Goal: Obtain resource: Download file/media

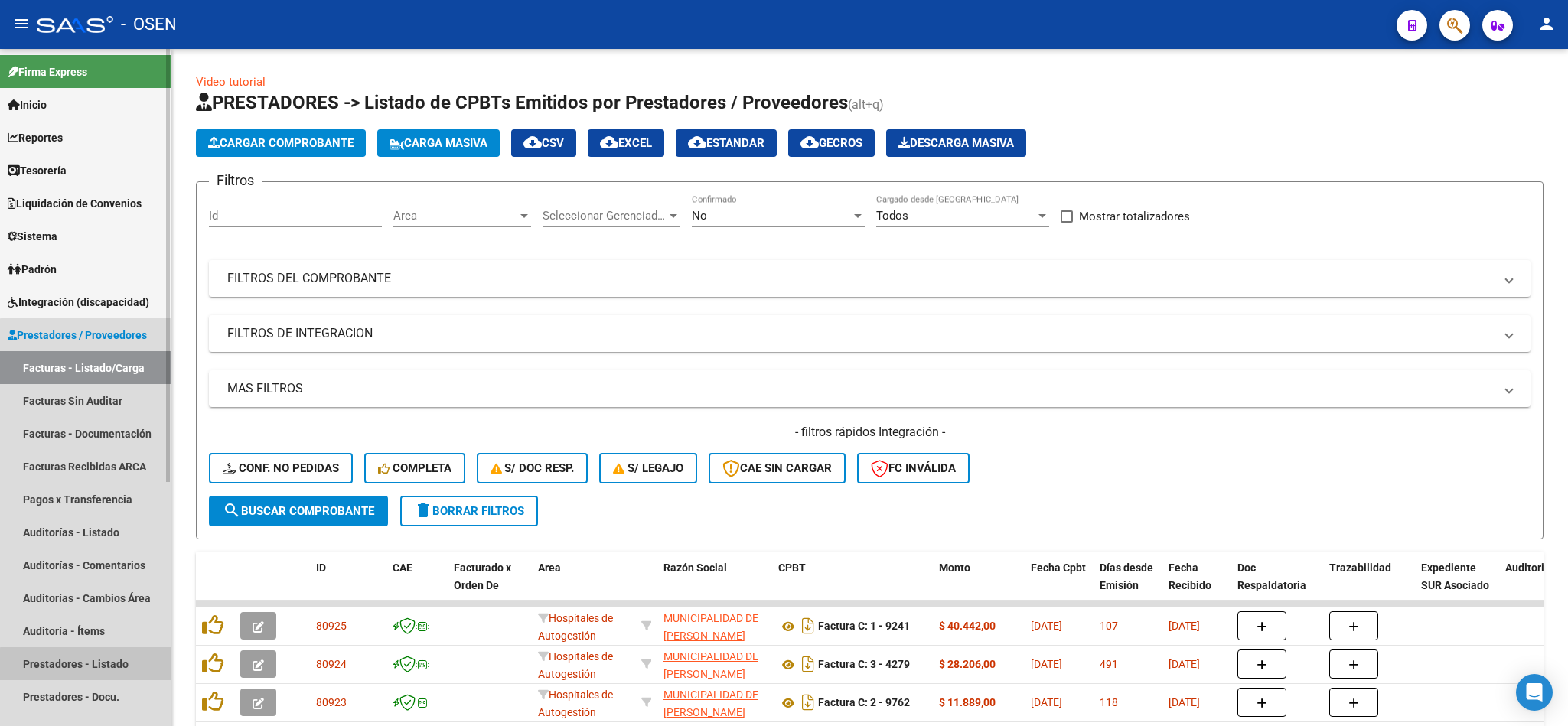
click at [94, 669] on link "Prestadores - Listado" at bounding box center [85, 663] width 171 height 33
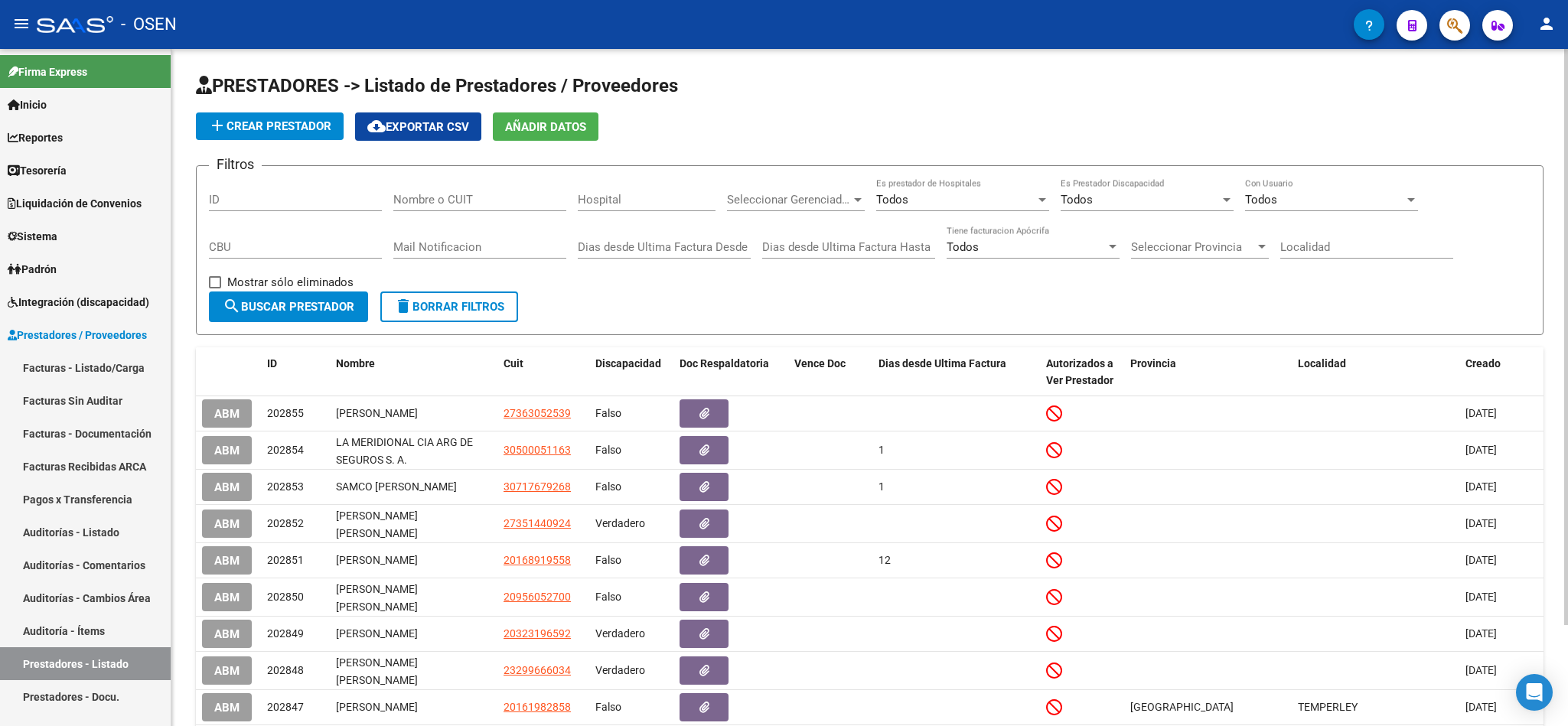
click at [1562, 567] on div "PRESTADORES -> Listado de Prestadores / Proveedores add Crear Prestador cloud_d…" at bounding box center [869, 451] width 1396 height 804
click at [1566, 602] on div at bounding box center [1566, 337] width 4 height 576
click at [857, 381] on div "PRESTADORES -> Listado de Prestadores / Proveedores add Crear Prestador cloud_d…" at bounding box center [872, 451] width 1401 height 804
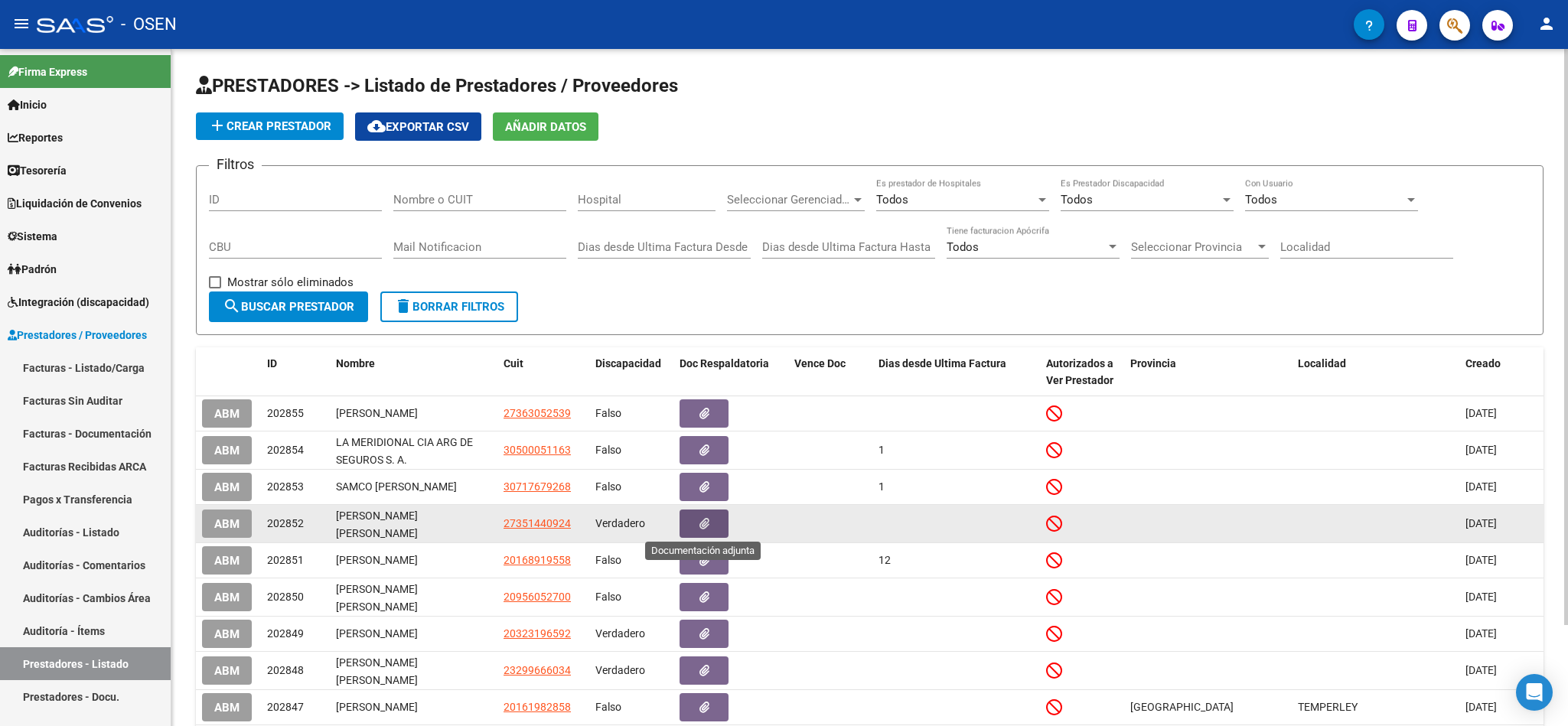
click at [708, 533] on button "button" at bounding box center [704, 524] width 49 height 29
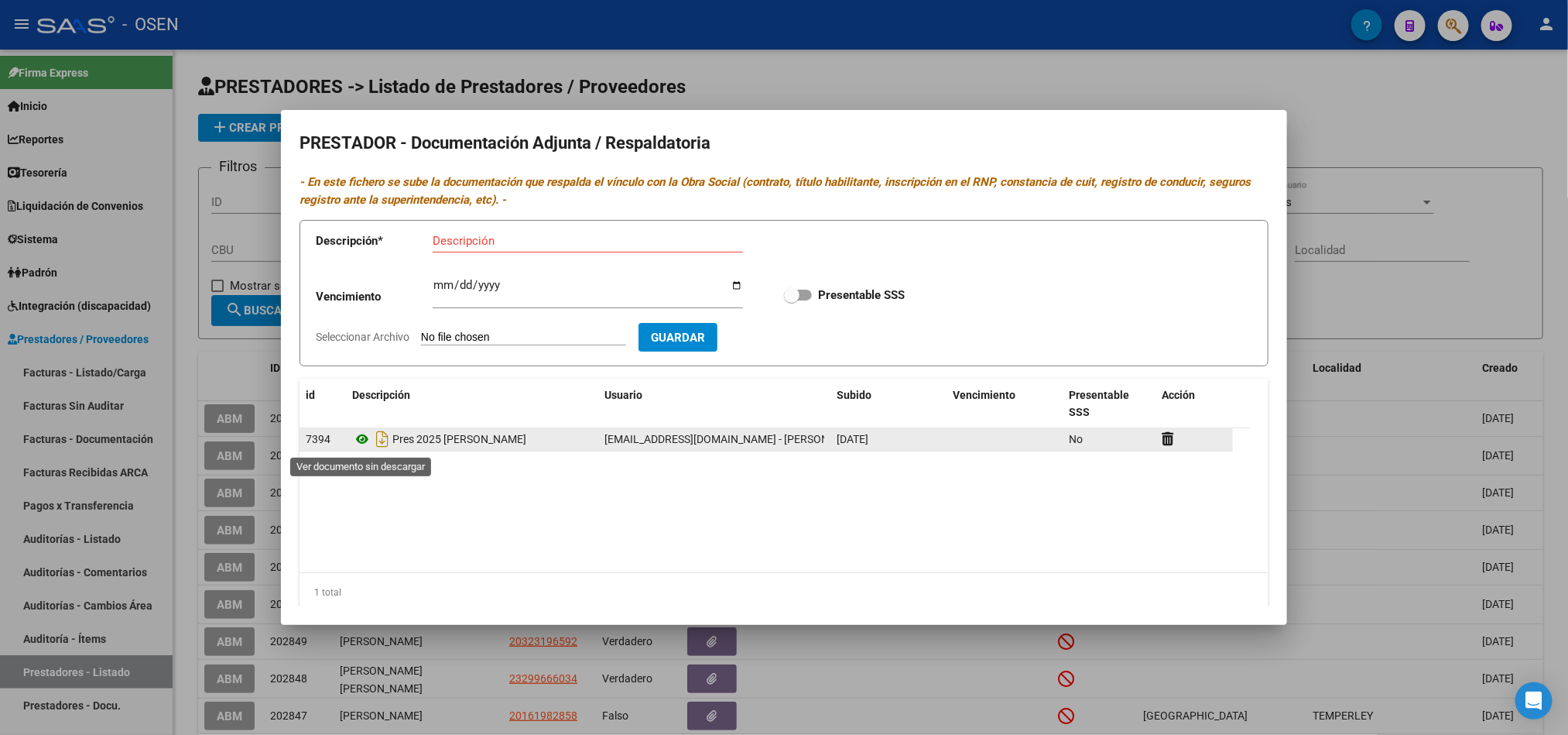
click at [361, 444] on icon at bounding box center [363, 439] width 20 height 19
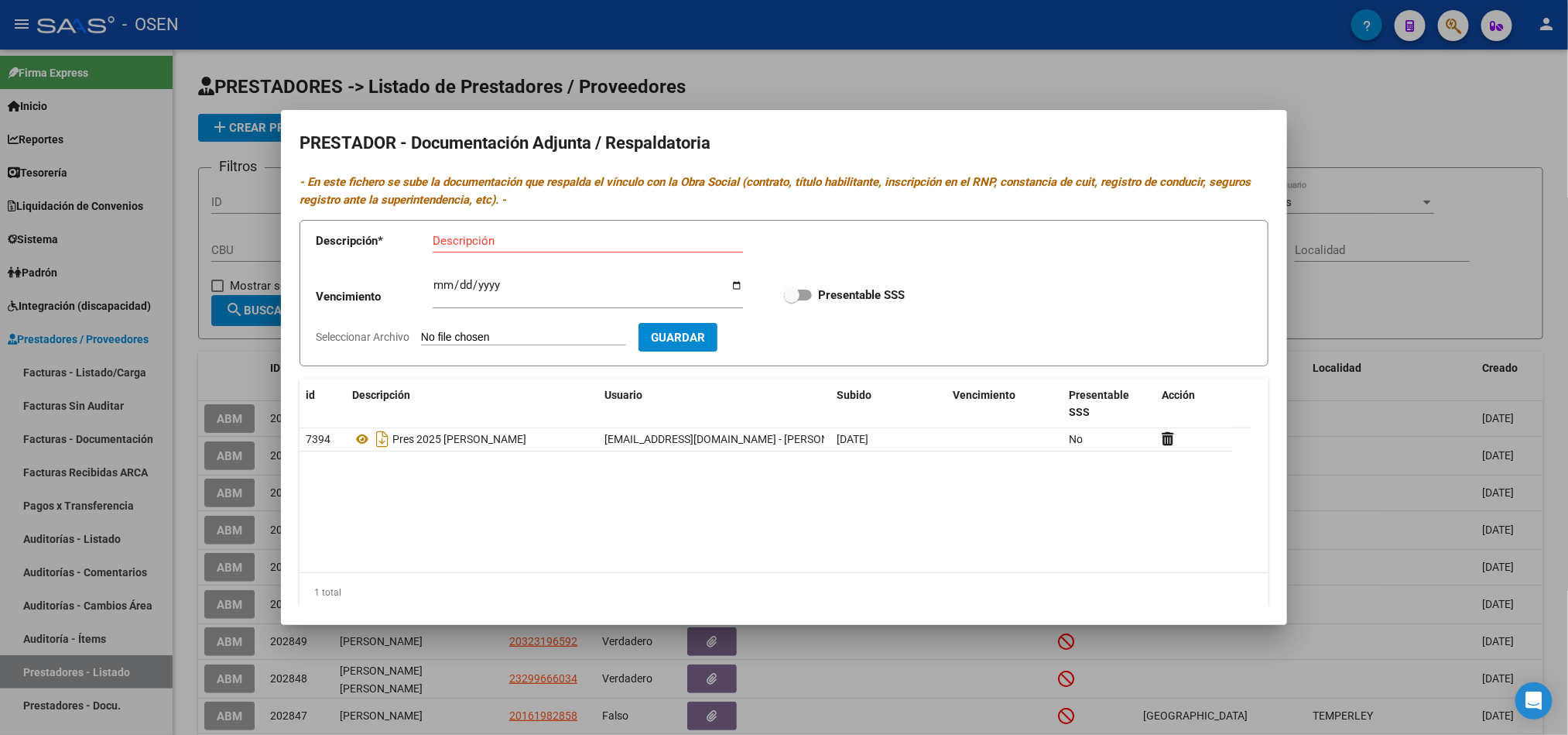
click at [1389, 119] on div at bounding box center [784, 367] width 1568 height 735
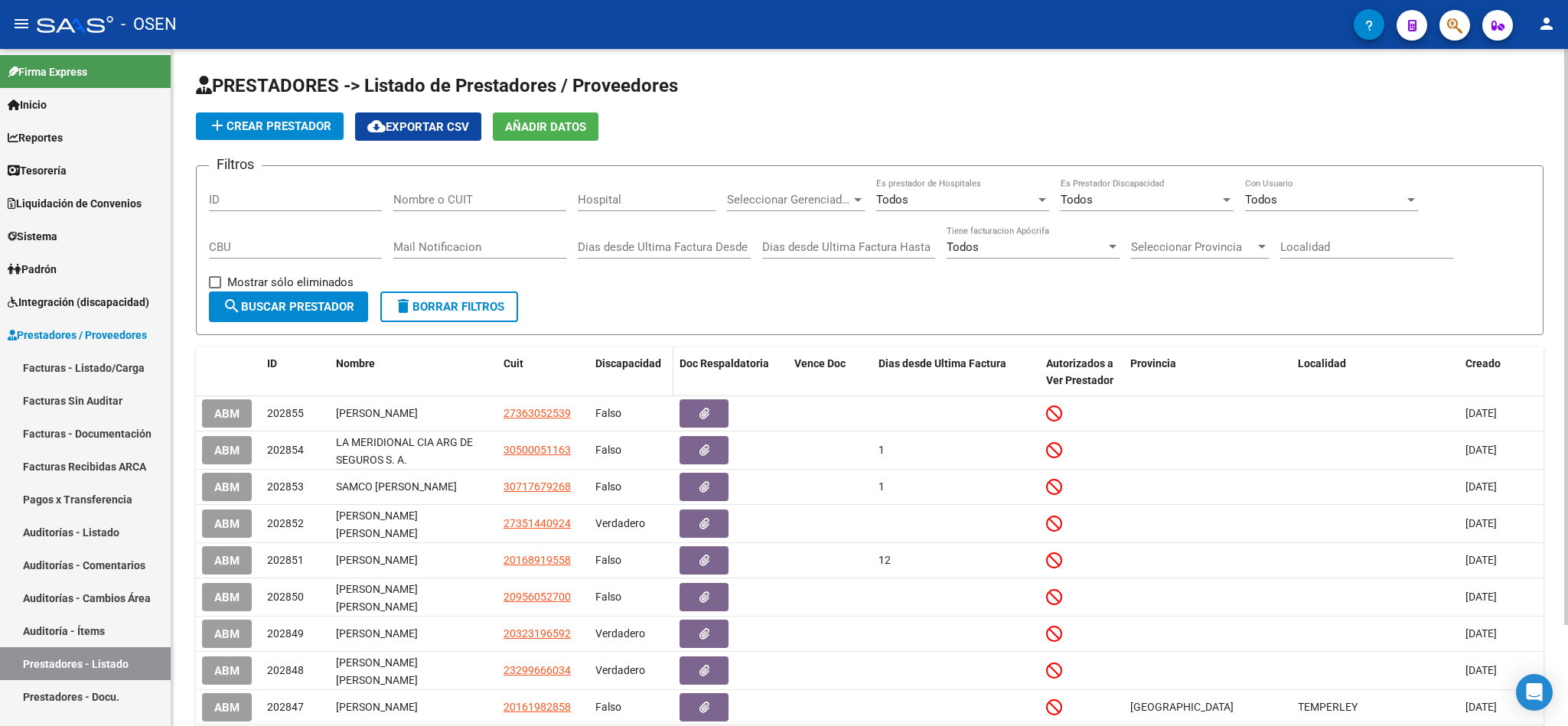
click at [616, 369] on span "Discapacidad" at bounding box center [628, 363] width 66 height 13
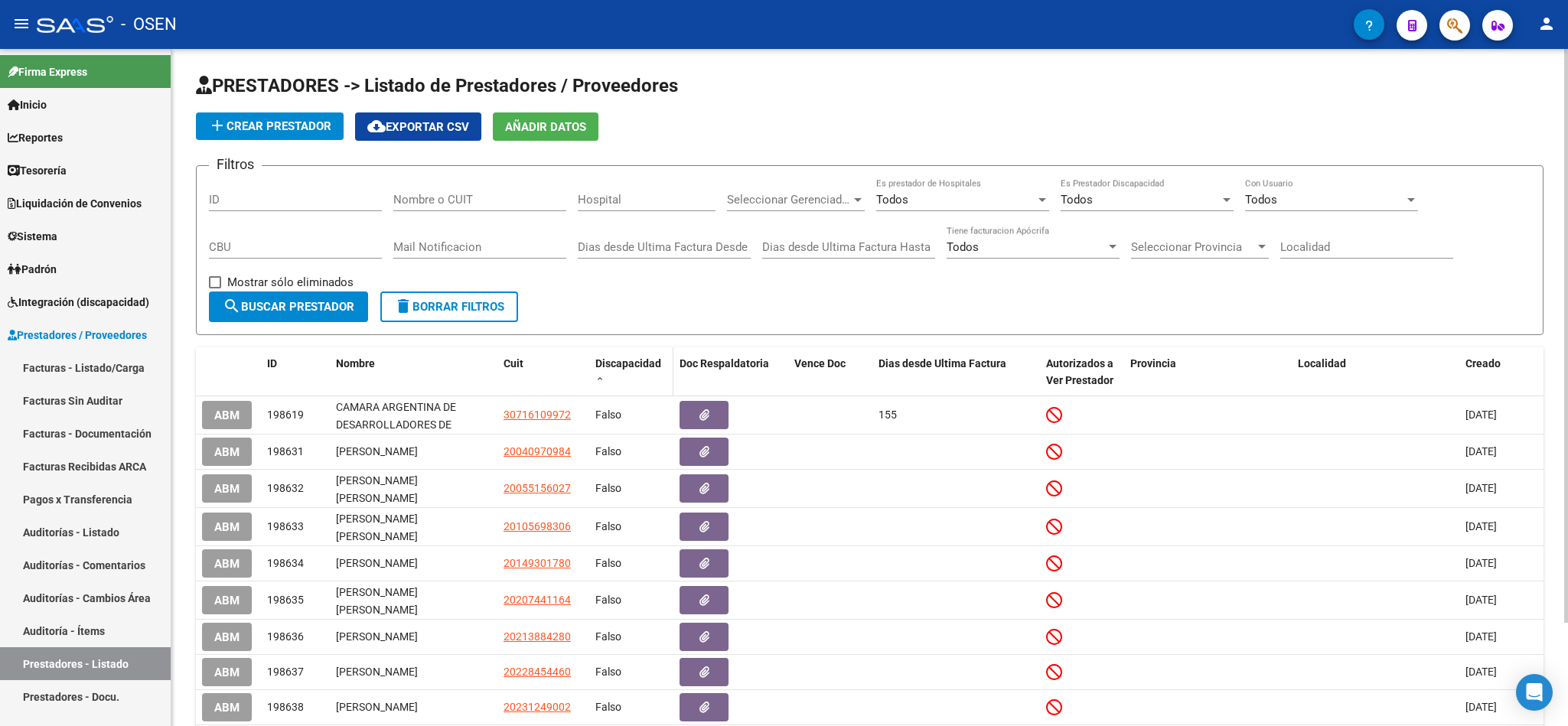
click at [616, 369] on span "Discapacidad" at bounding box center [628, 363] width 66 height 13
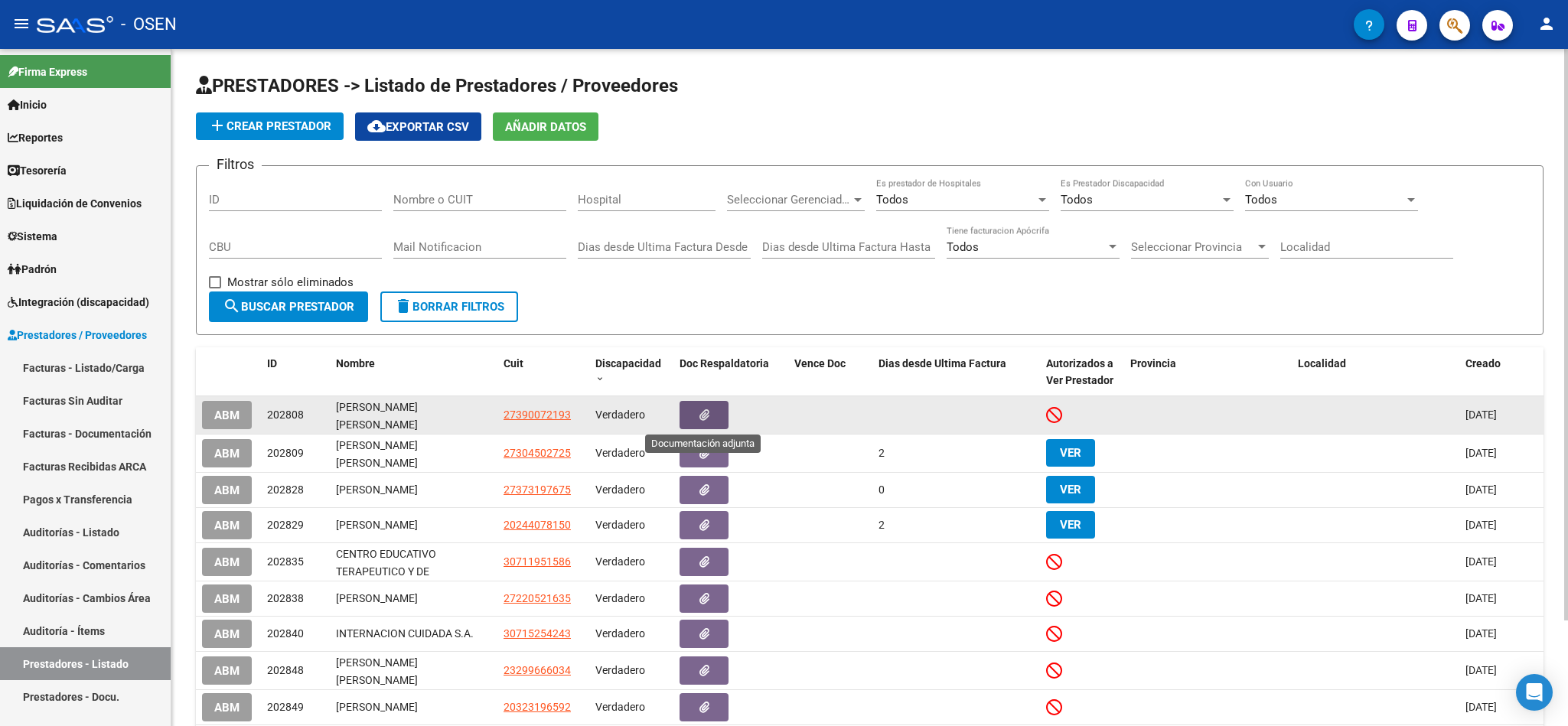
click at [700, 416] on icon "button" at bounding box center [704, 415] width 10 height 12
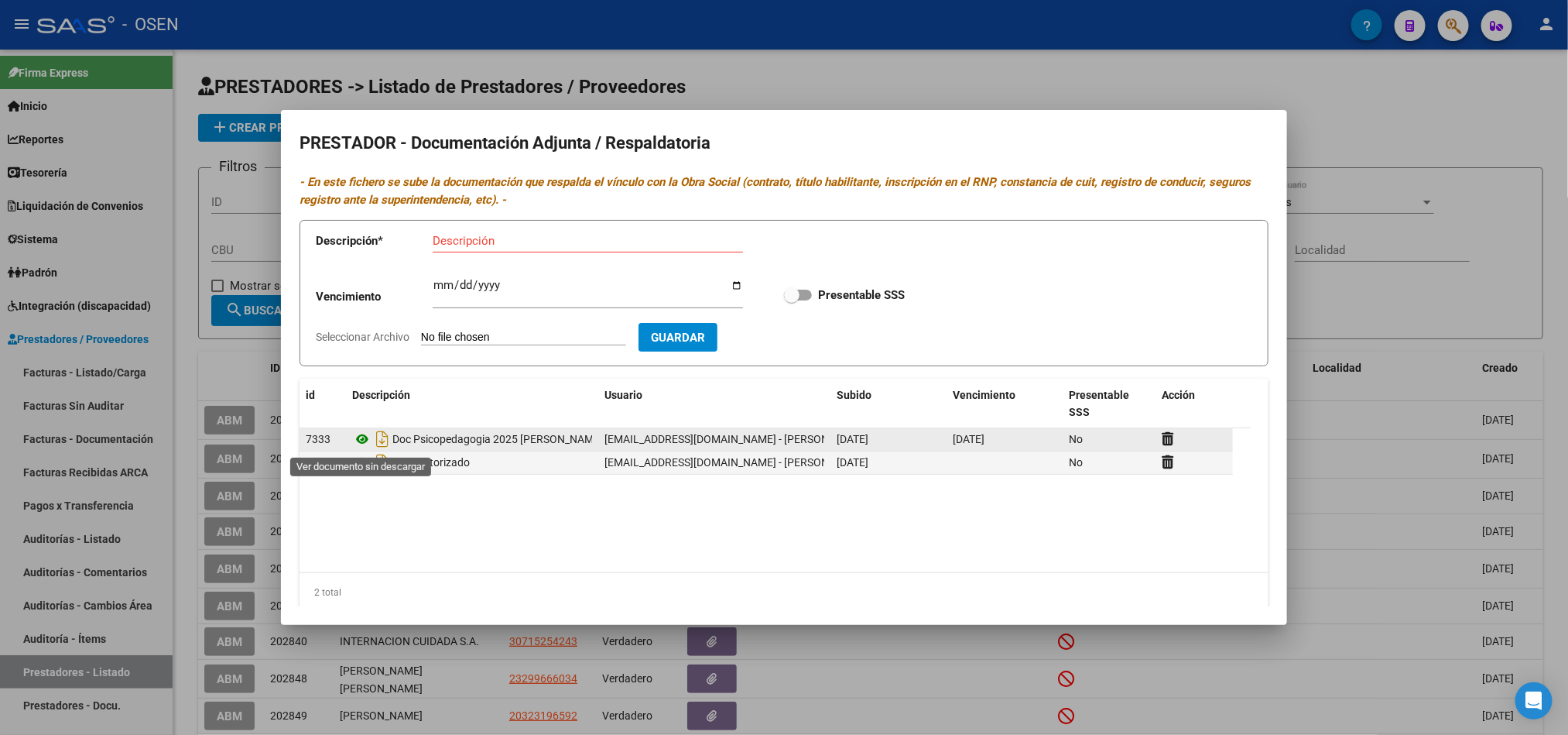
click at [361, 441] on icon at bounding box center [363, 439] width 20 height 19
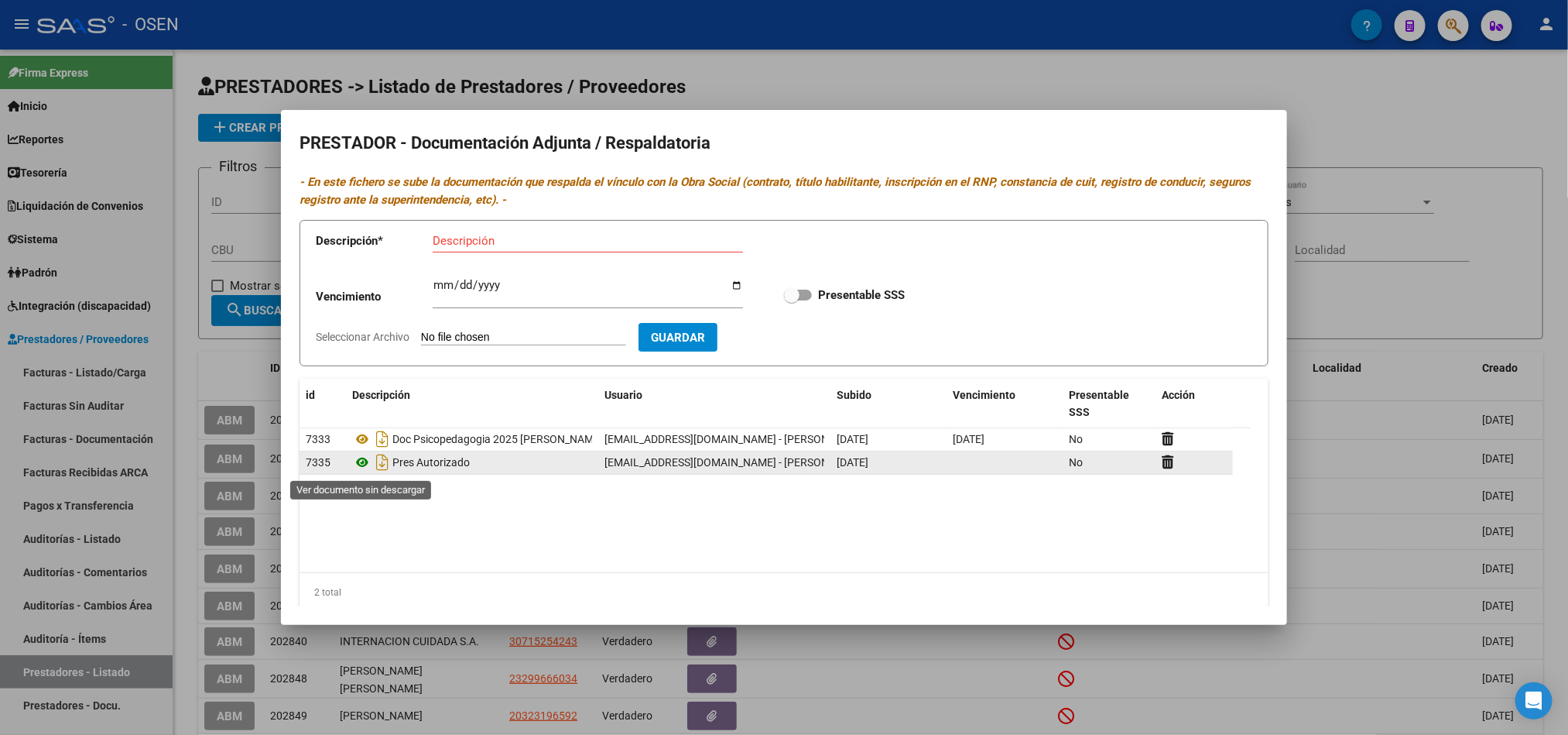
click at [367, 468] on icon at bounding box center [363, 462] width 20 height 19
click at [1298, 77] on div at bounding box center [784, 367] width 1568 height 735
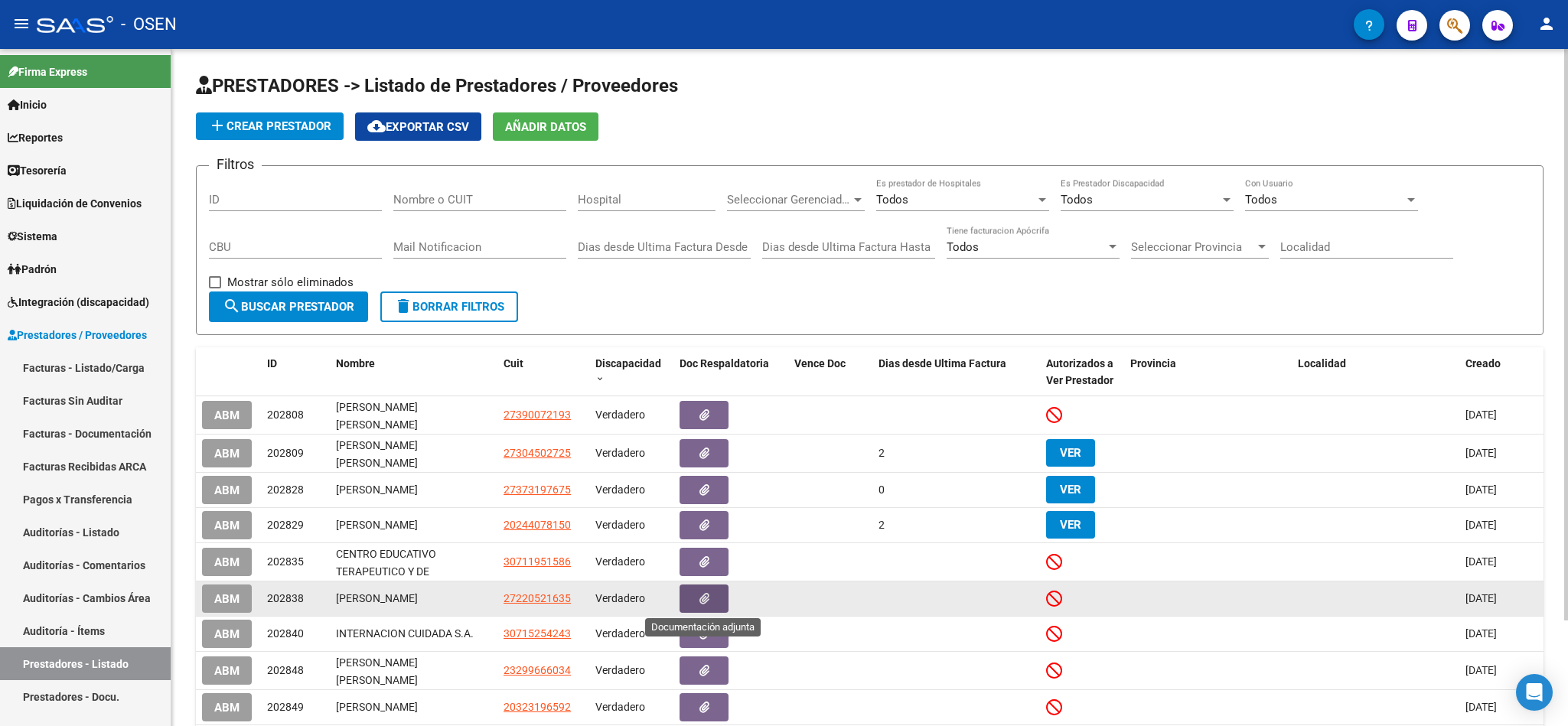
click at [699, 603] on span "button" at bounding box center [704, 599] width 10 height 13
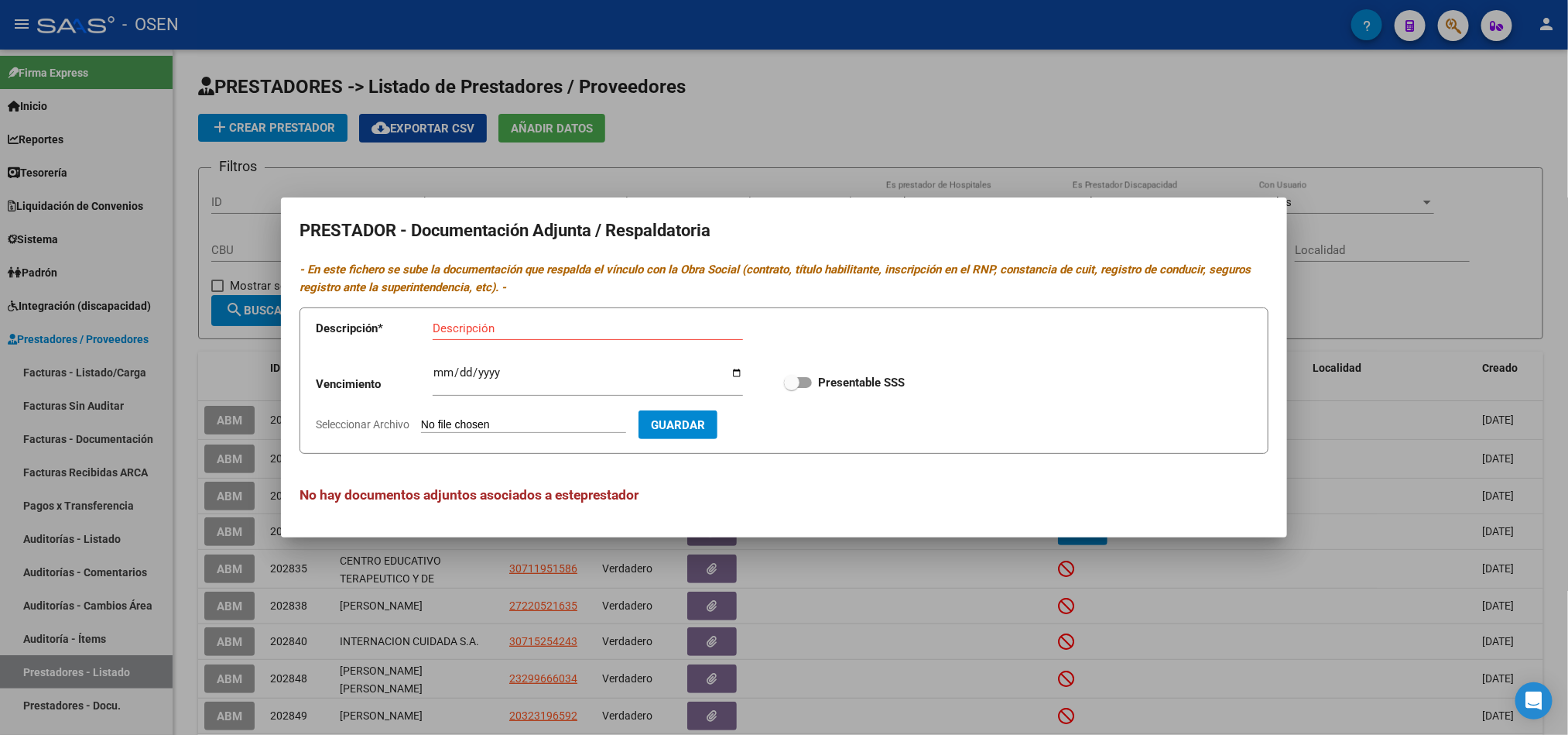
click at [853, 112] on div at bounding box center [784, 367] width 1568 height 735
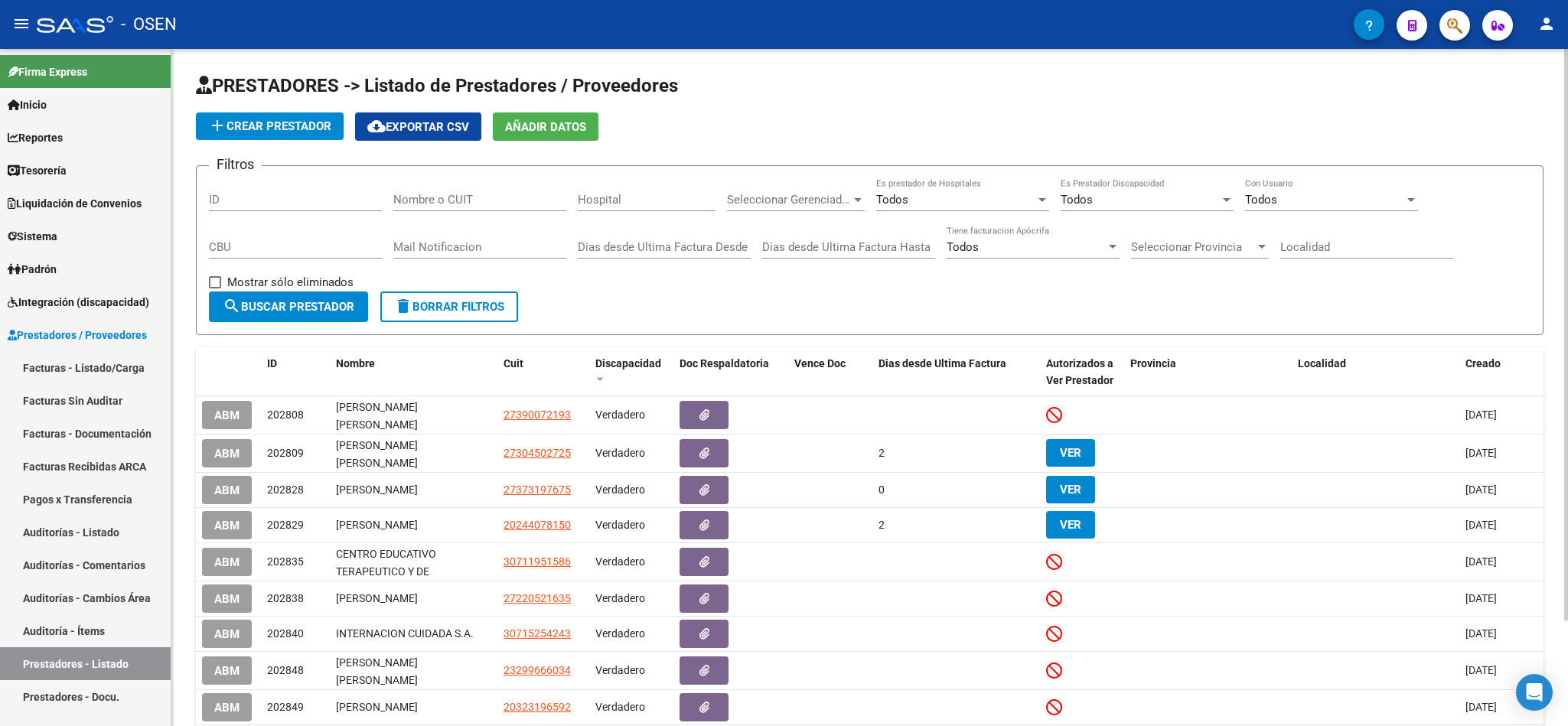
scroll to position [125, 0]
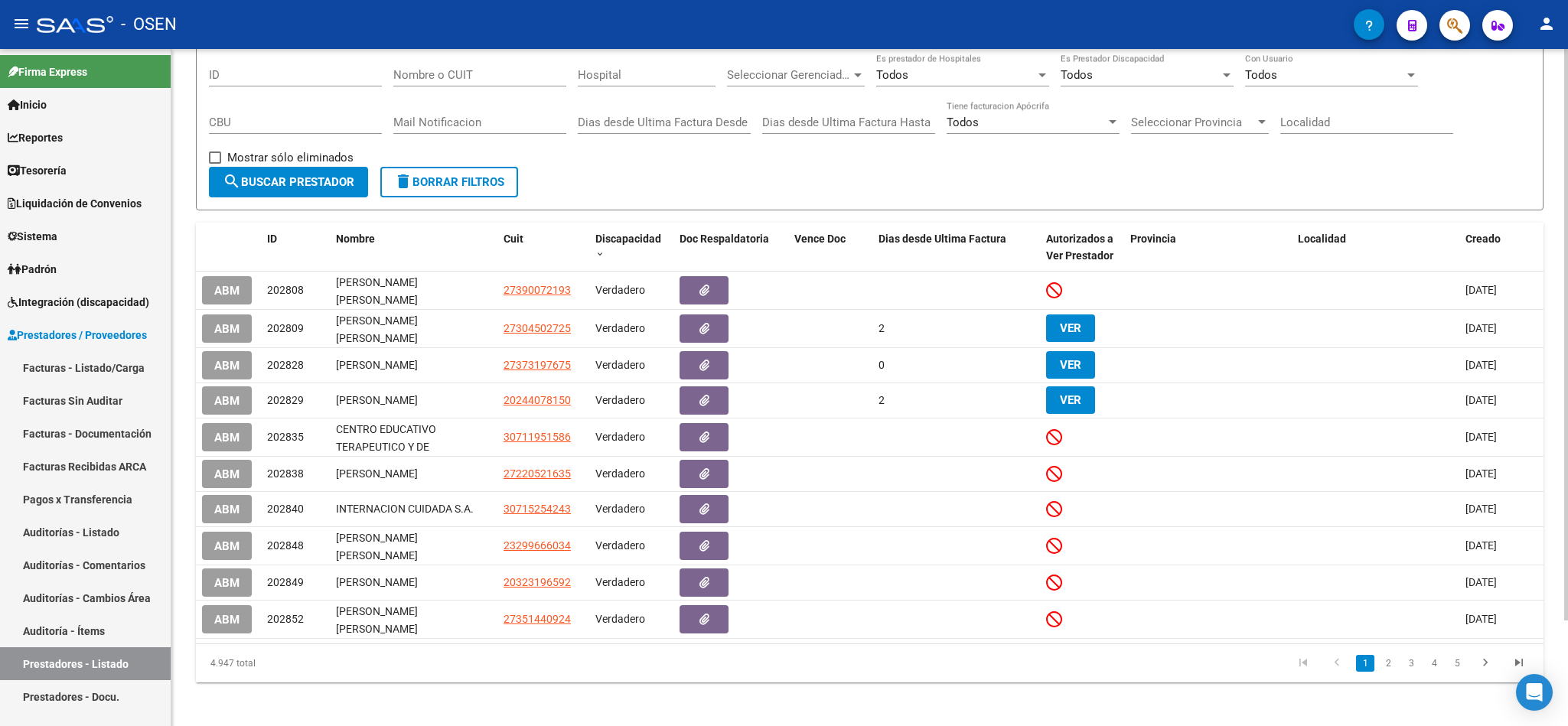
click at [1566, 632] on div at bounding box center [1566, 387] width 4 height 677
click at [1566, 632] on div at bounding box center [1566, 435] width 4 height 571
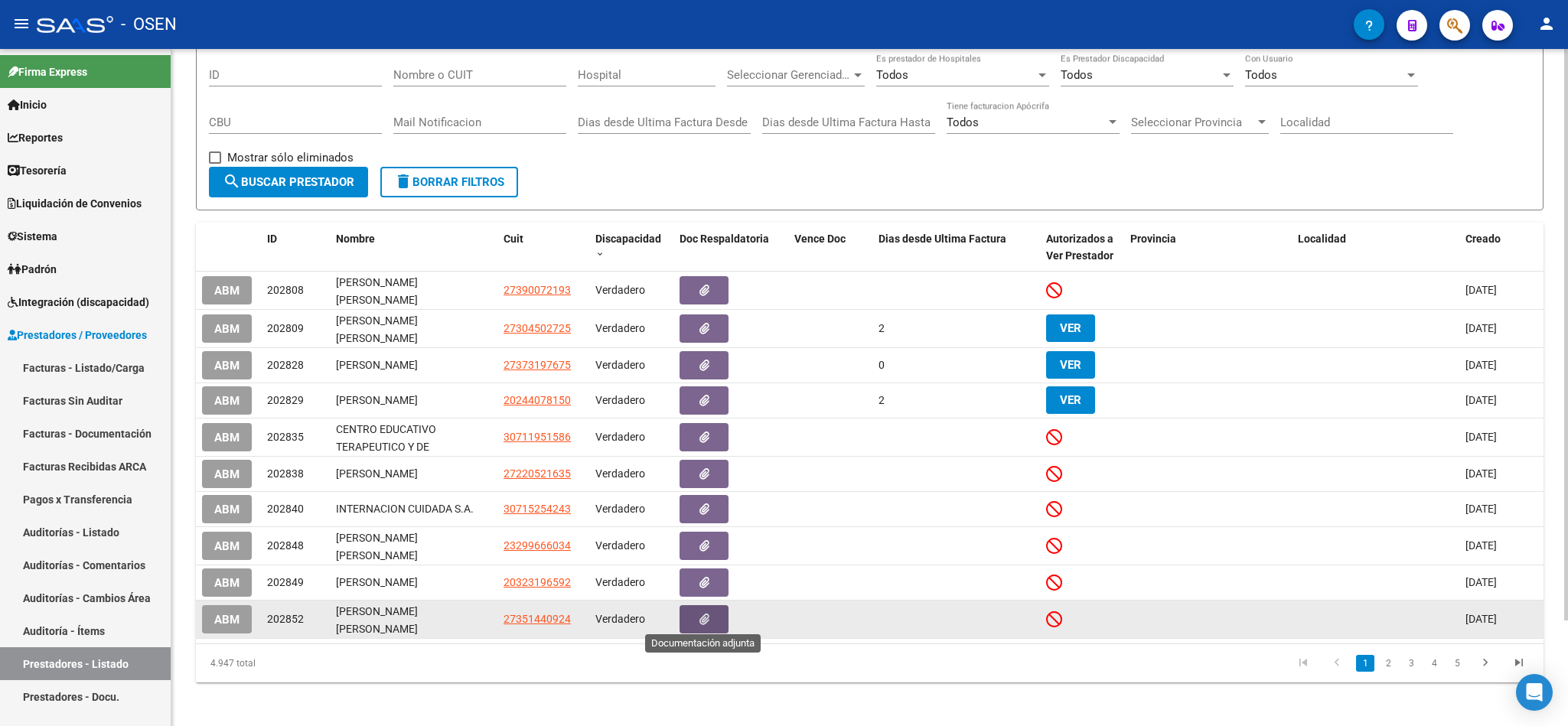
click at [696, 617] on button "button" at bounding box center [704, 619] width 49 height 29
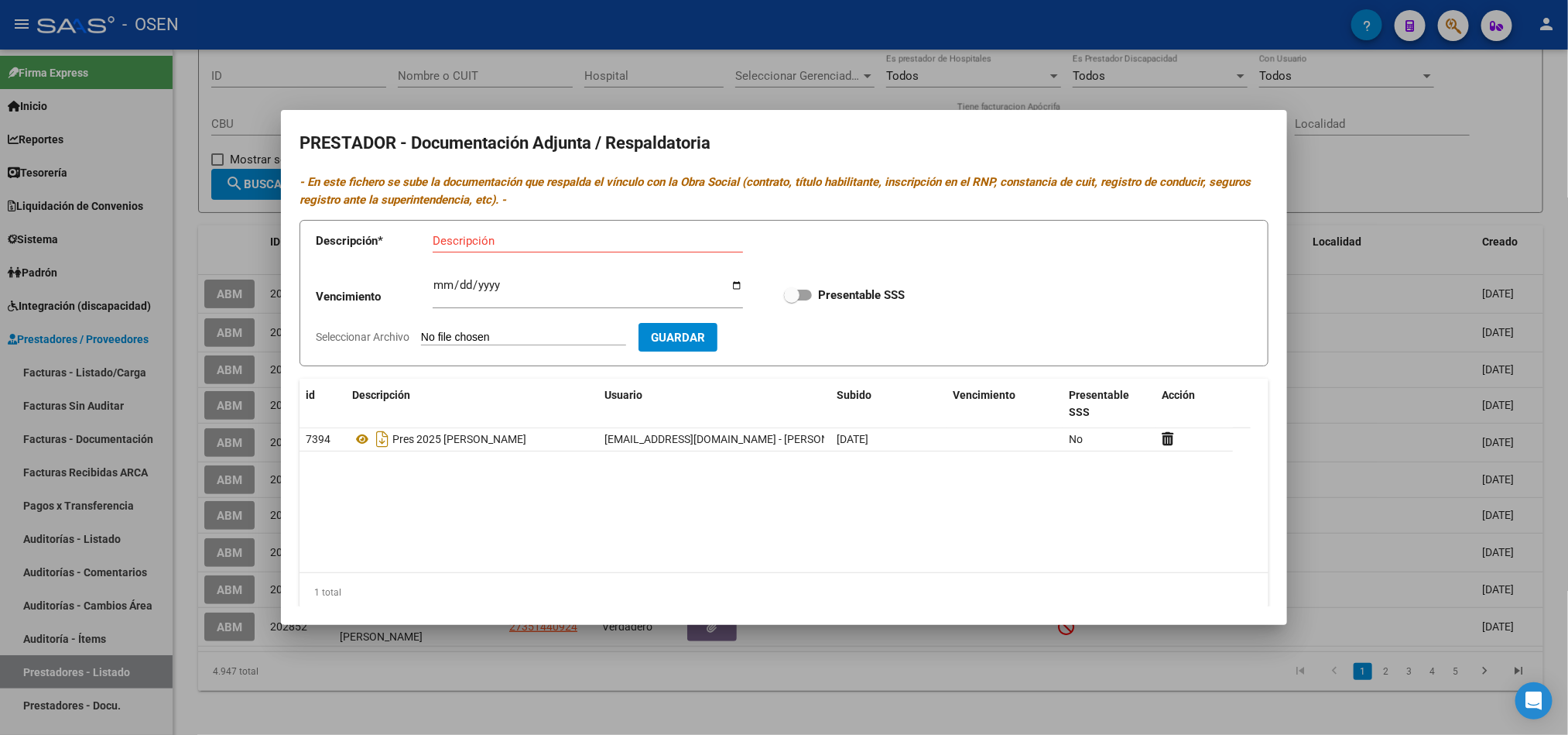
click at [961, 672] on div at bounding box center [784, 367] width 1568 height 735
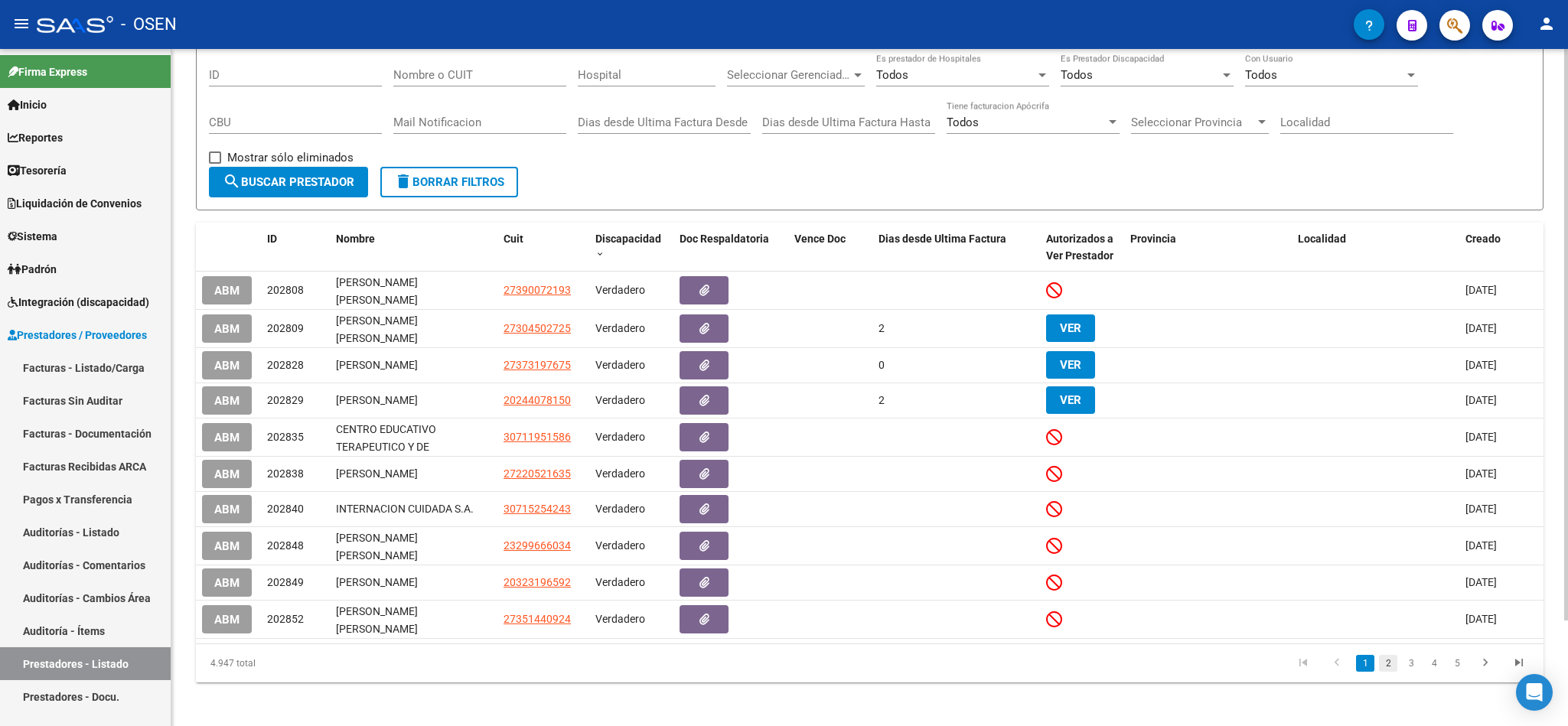
click at [1389, 656] on link "2" at bounding box center [1389, 663] width 19 height 17
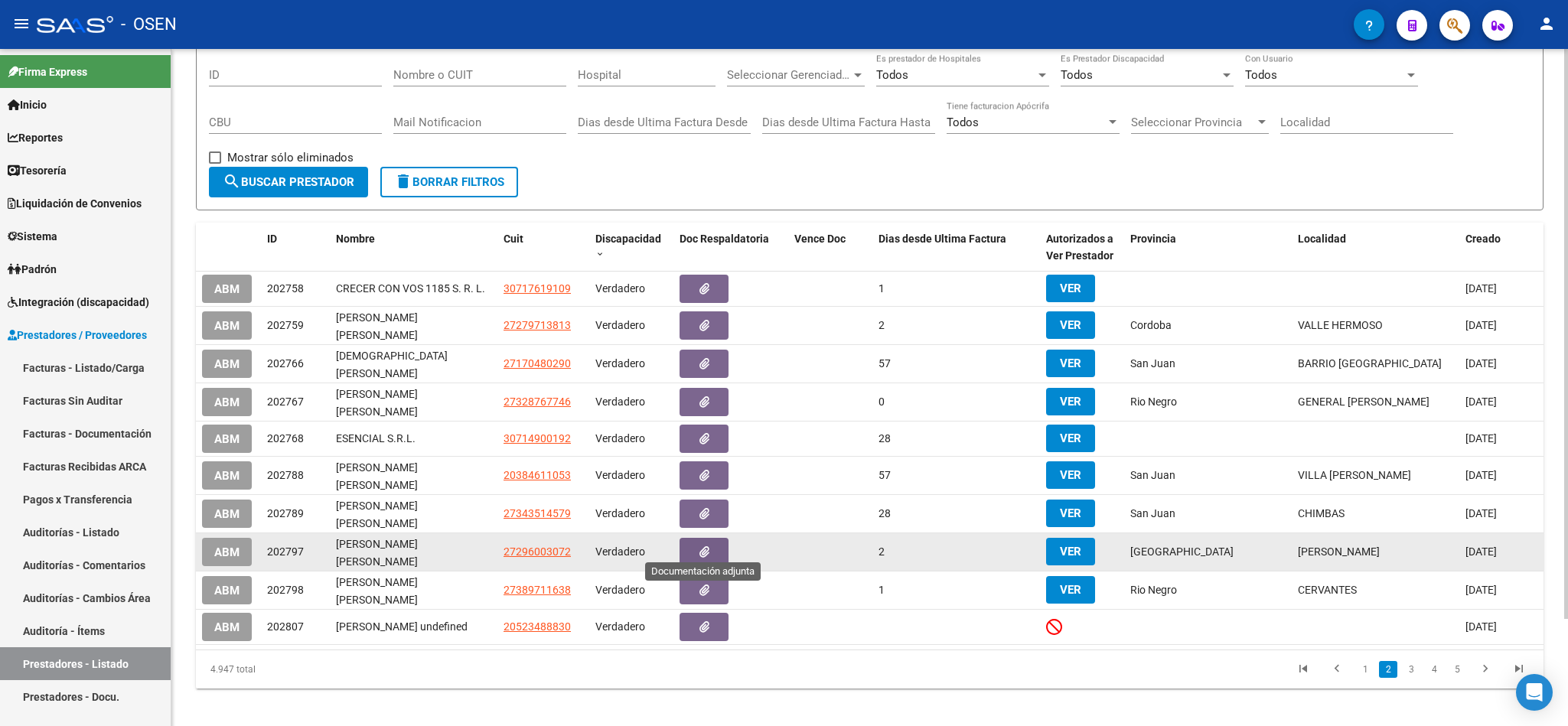
click at [703, 546] on icon "button" at bounding box center [704, 552] width 10 height 12
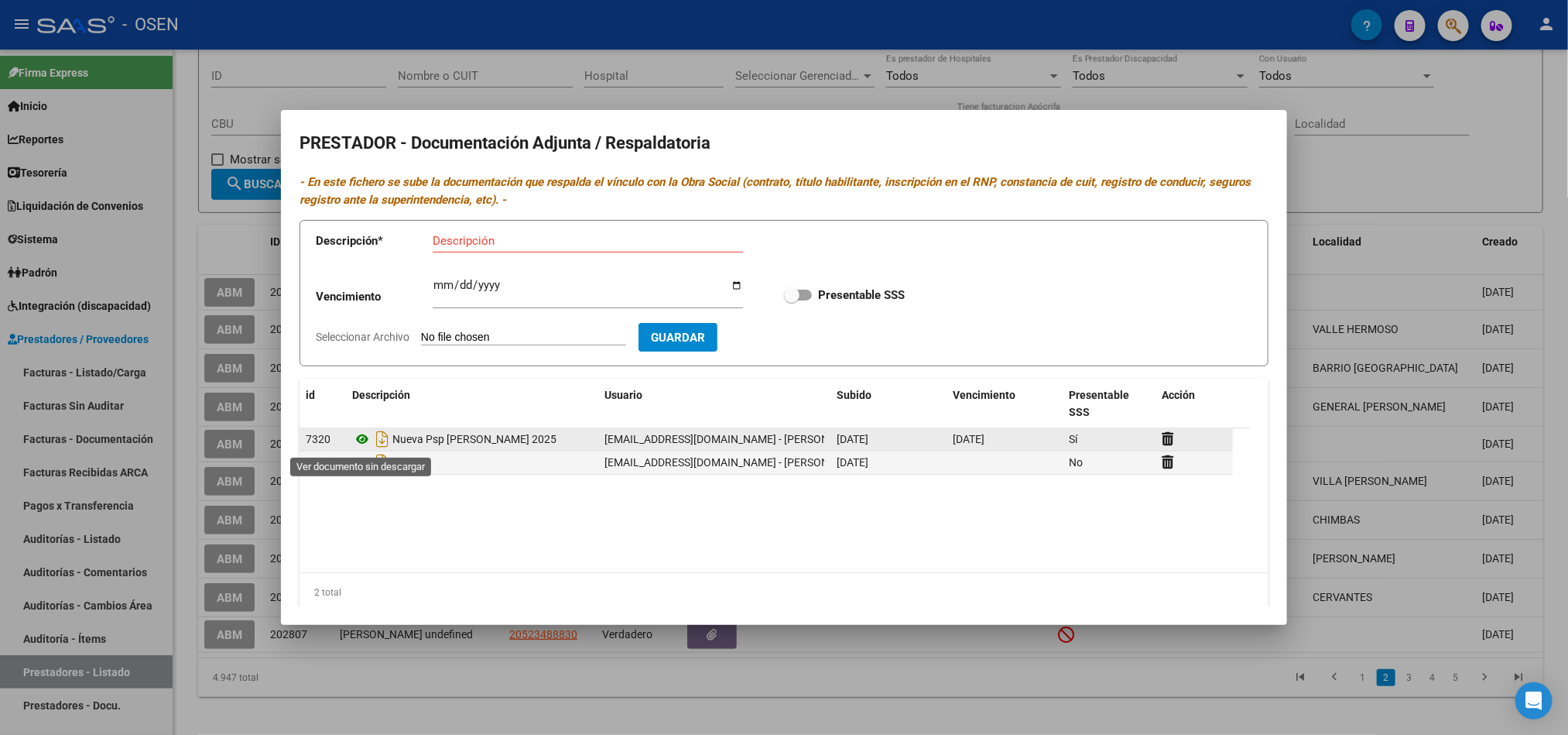
click at [363, 442] on icon at bounding box center [363, 439] width 20 height 19
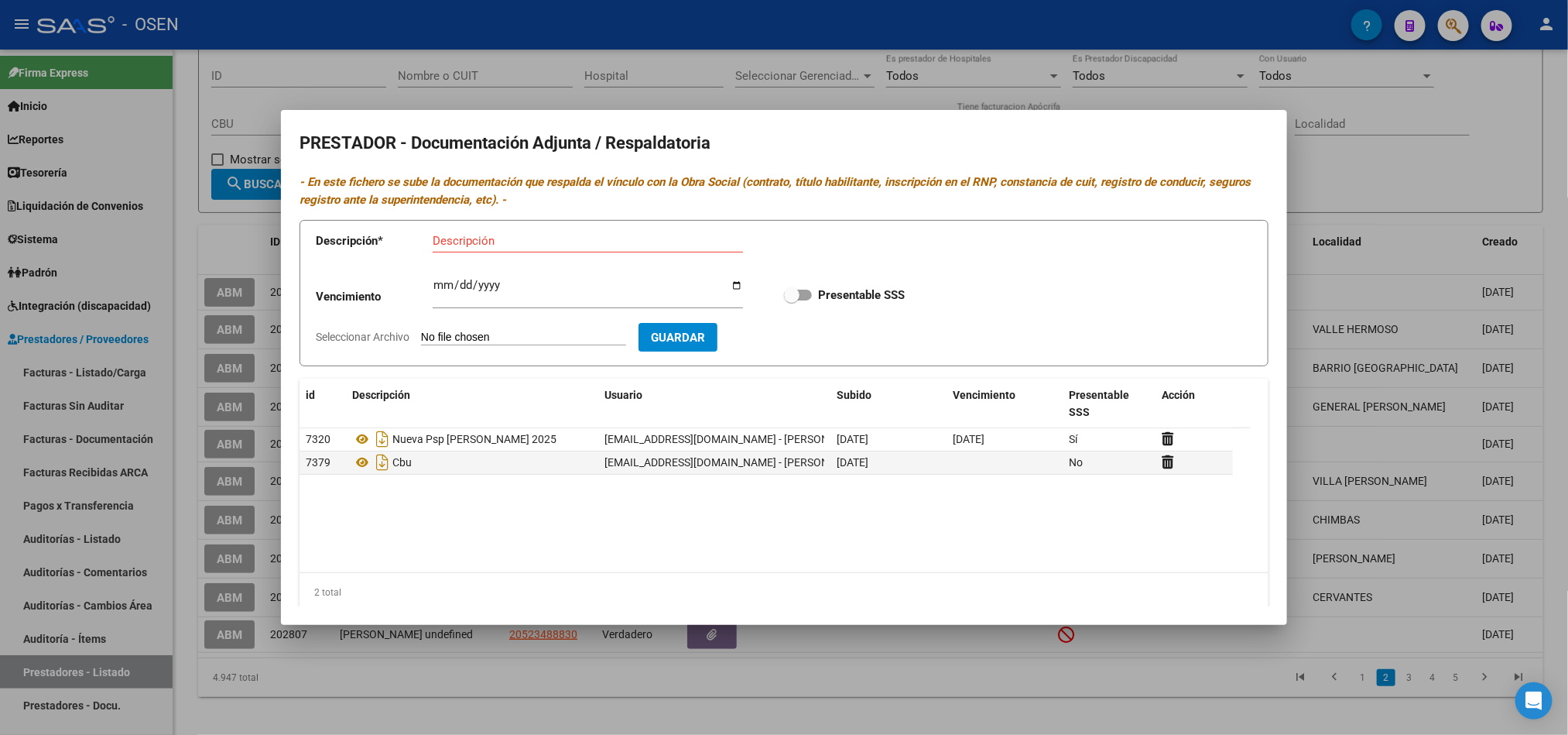
click at [707, 704] on div at bounding box center [784, 367] width 1568 height 735
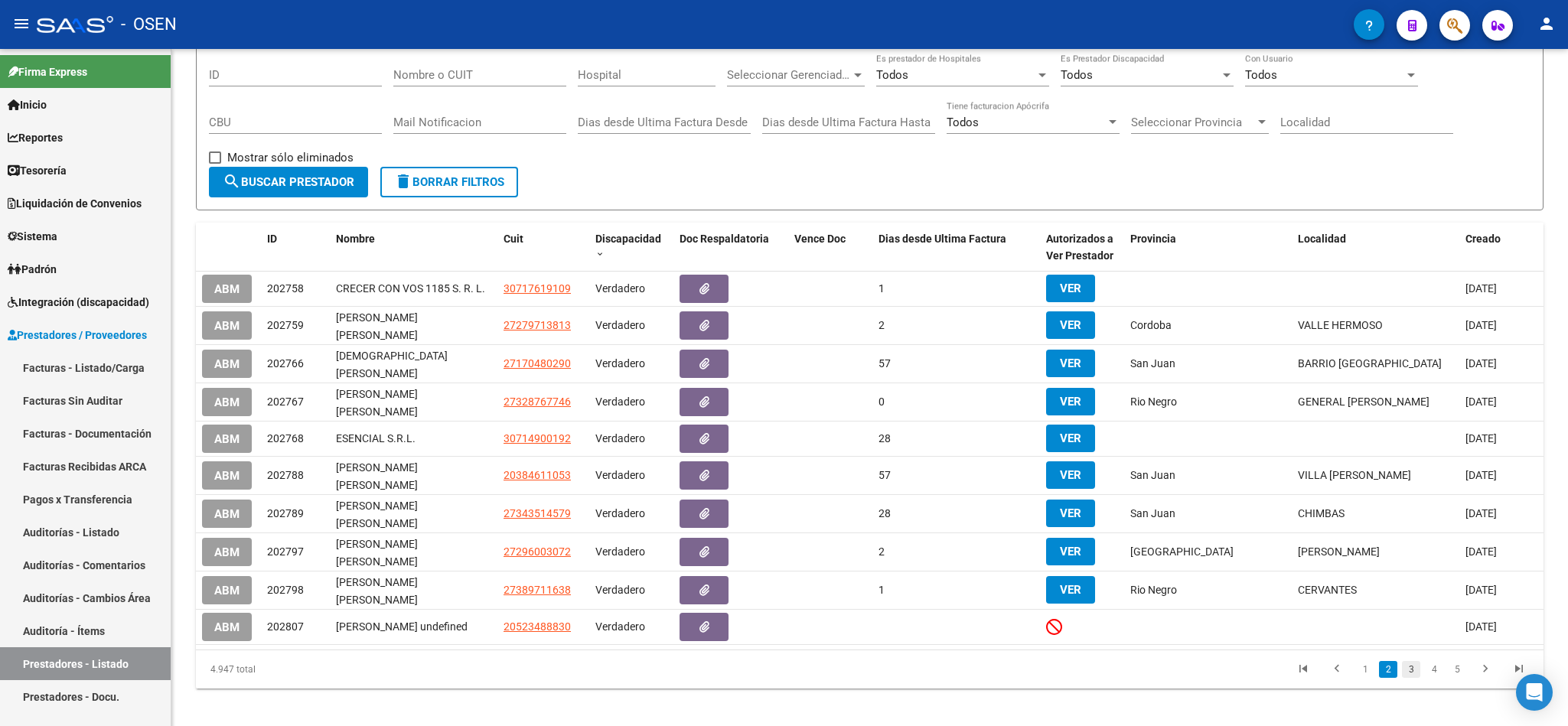
click at [1410, 662] on link "3" at bounding box center [1411, 670] width 19 height 17
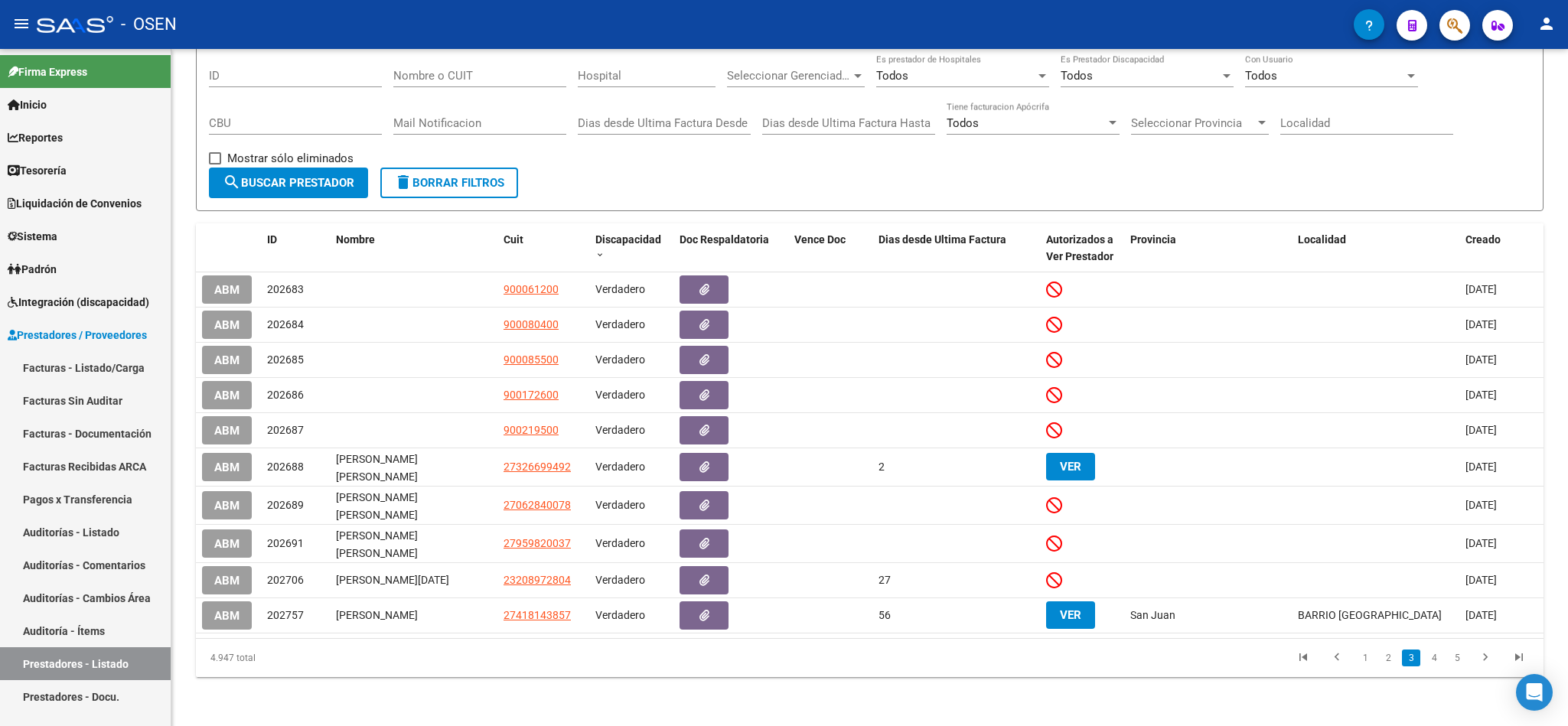
scroll to position [122, 0]
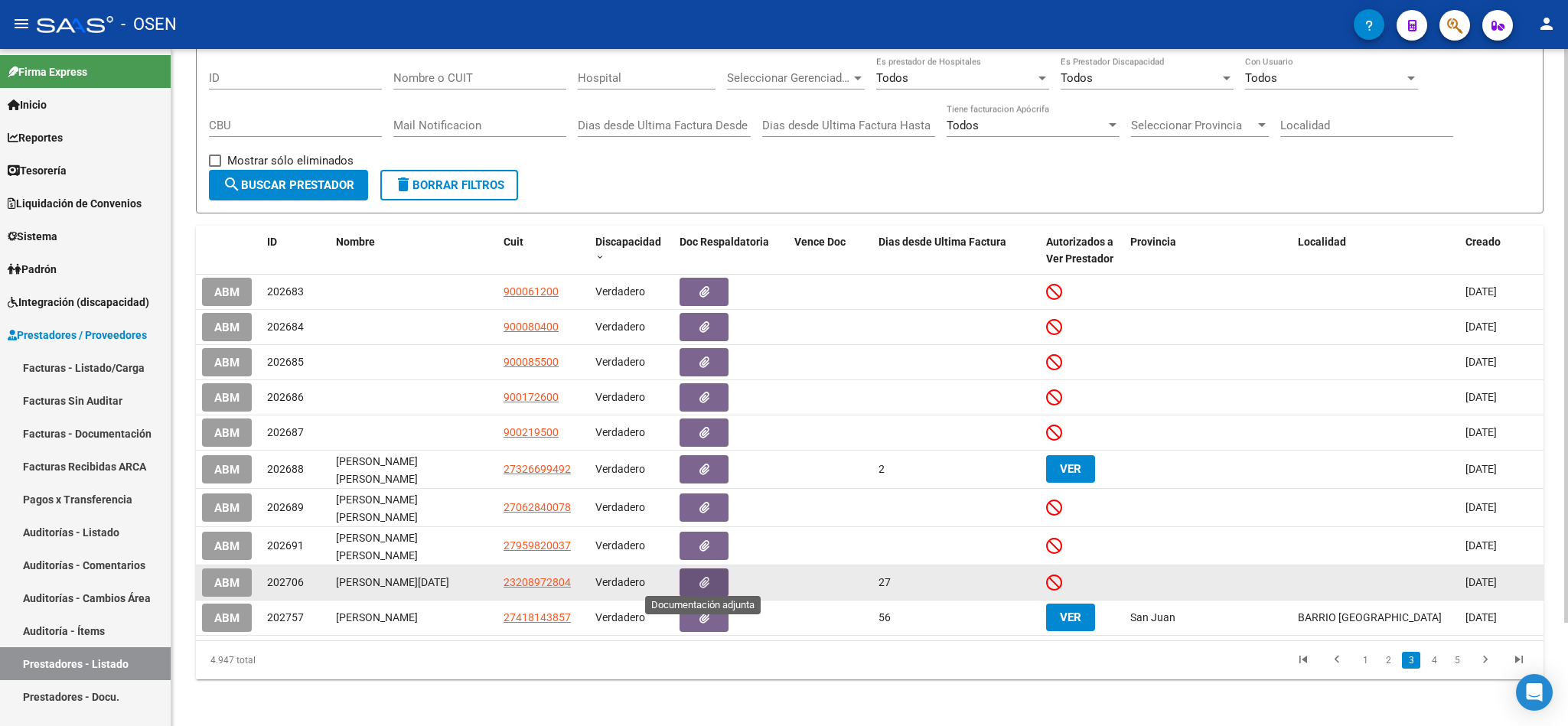
click at [691, 574] on button "button" at bounding box center [704, 583] width 49 height 29
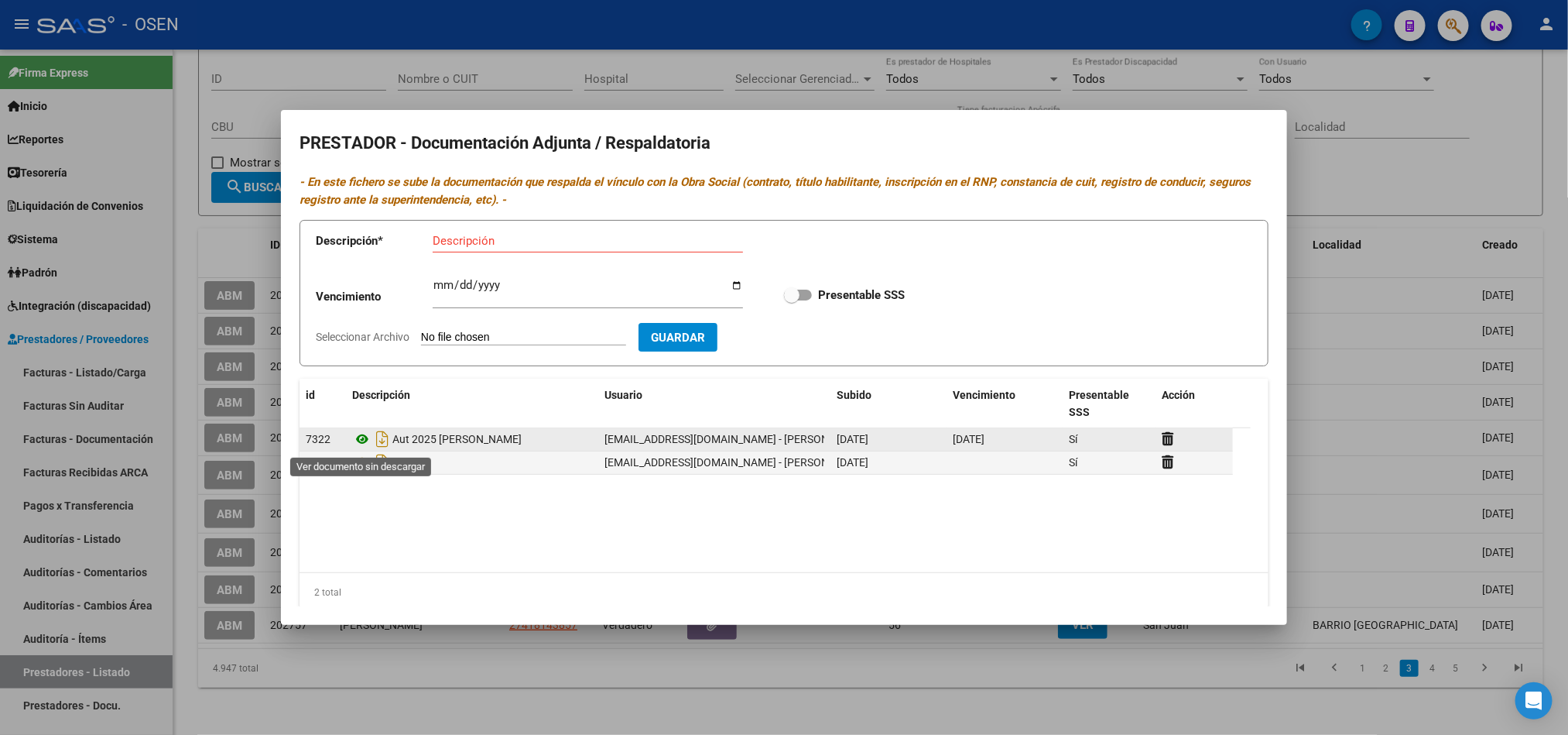
click at [361, 444] on icon at bounding box center [363, 439] width 20 height 19
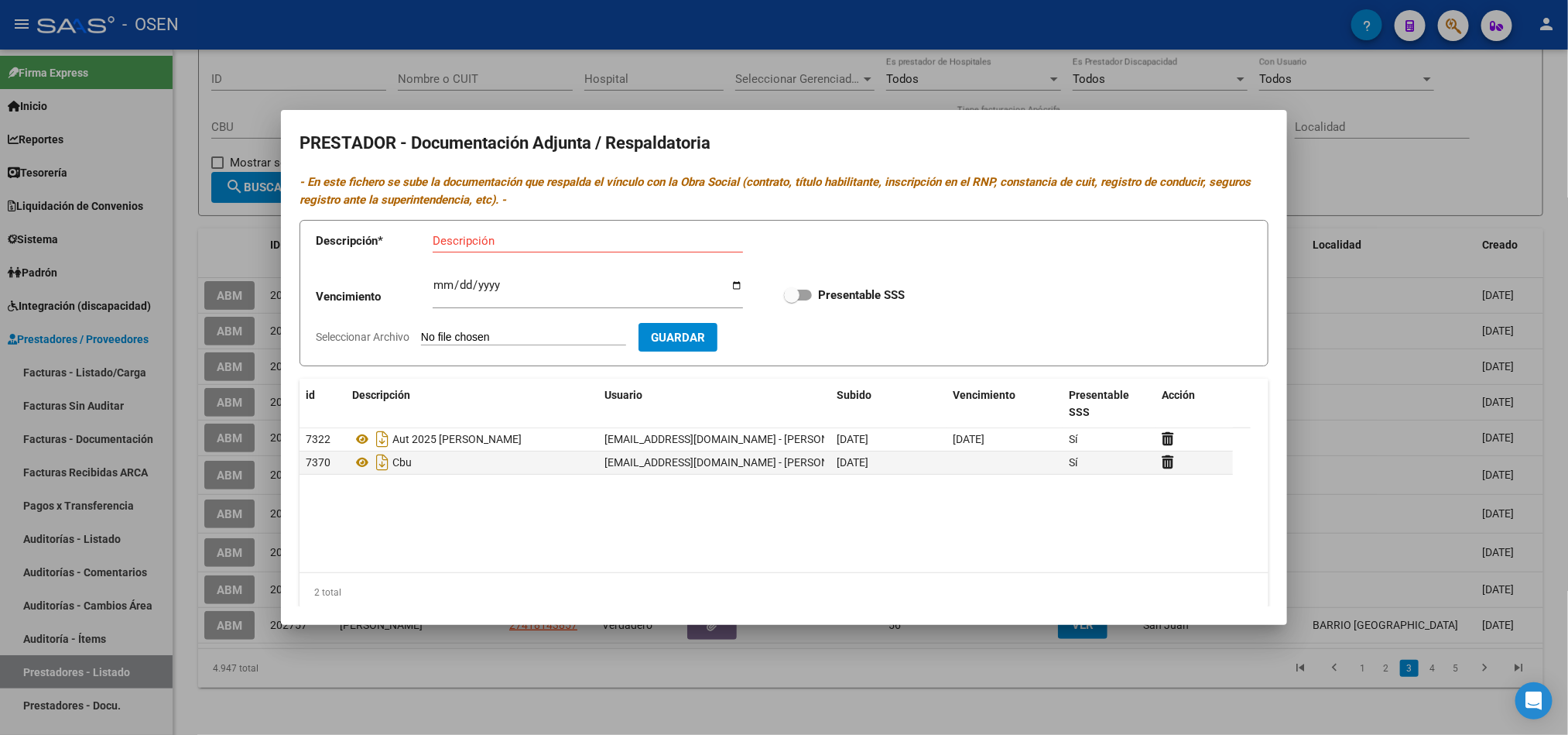
click at [797, 712] on div at bounding box center [784, 367] width 1568 height 735
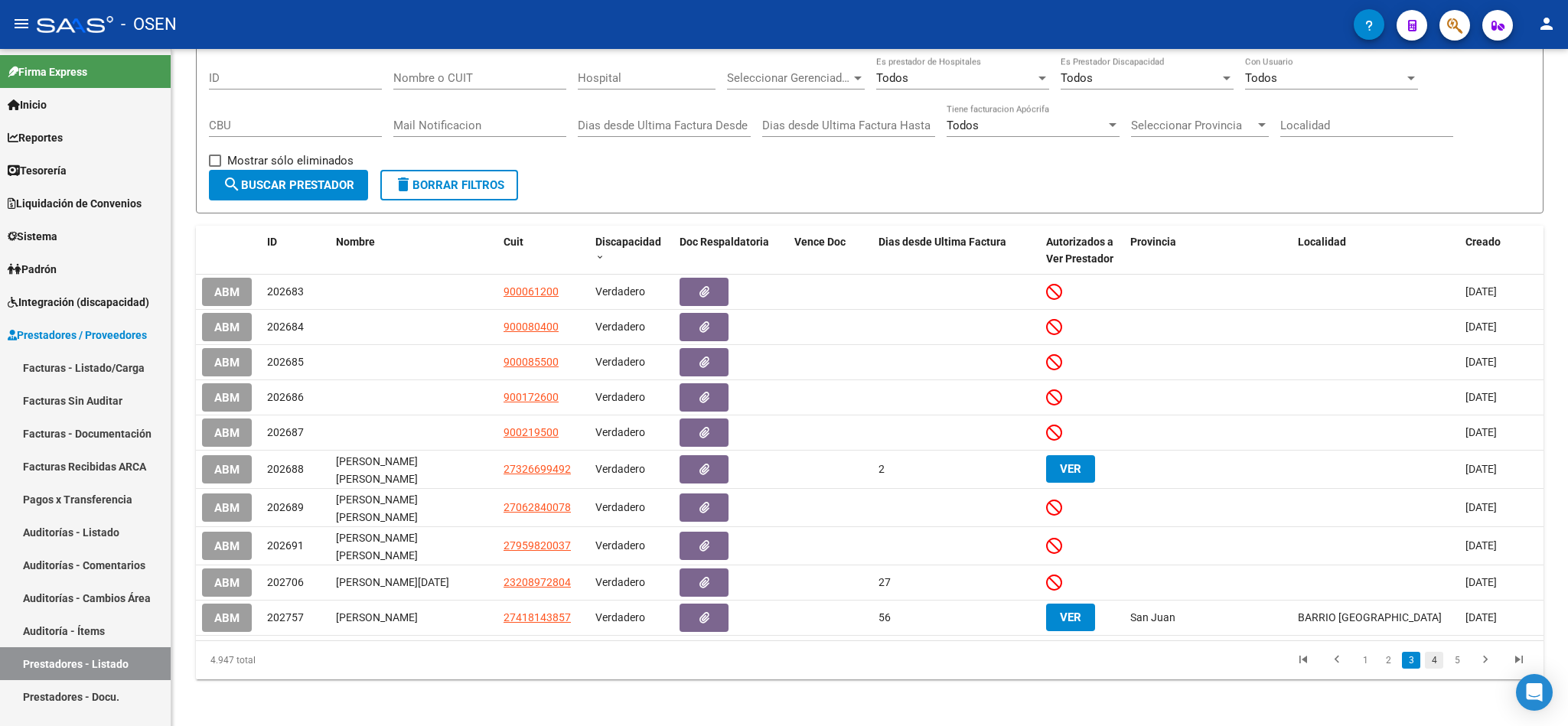
click at [1436, 660] on link "4" at bounding box center [1434, 660] width 19 height 17
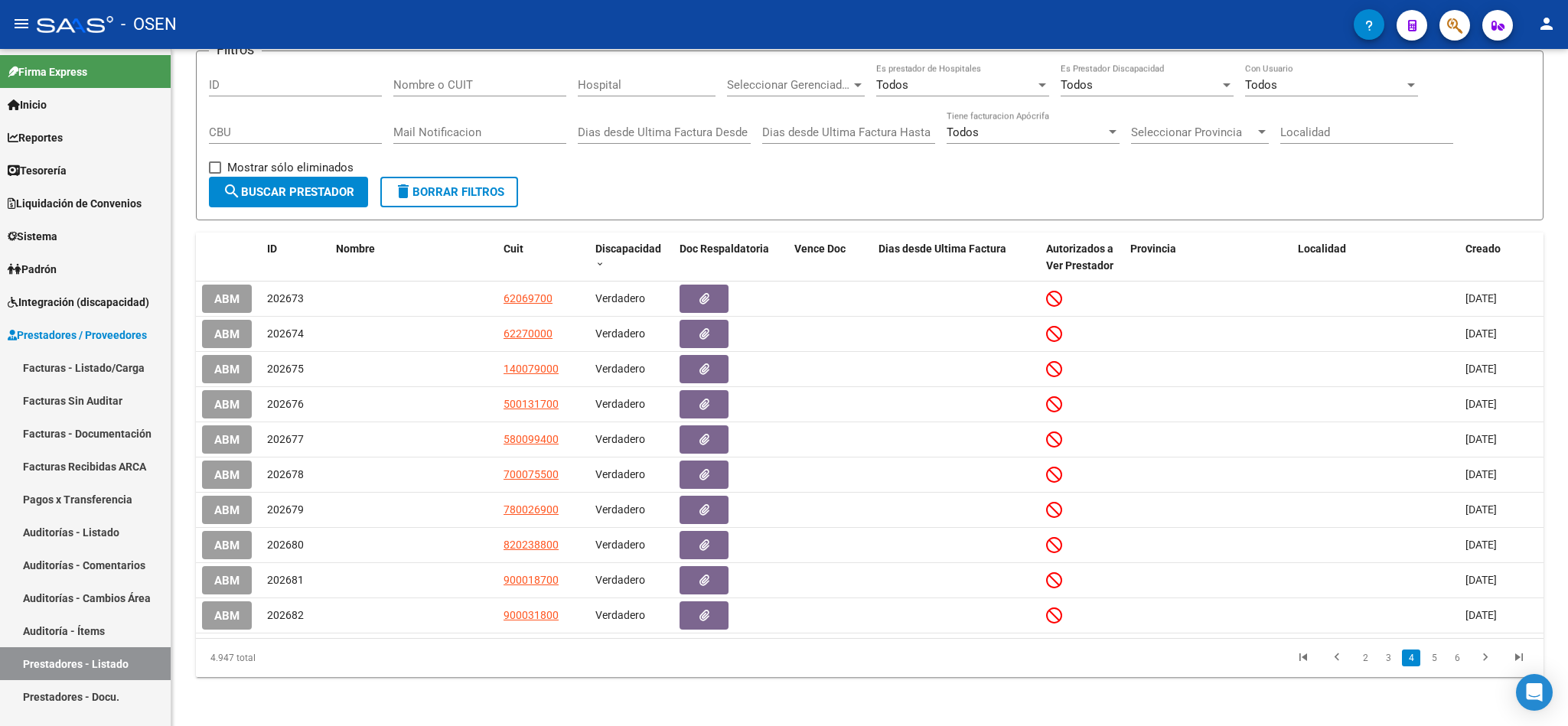
scroll to position [115, 0]
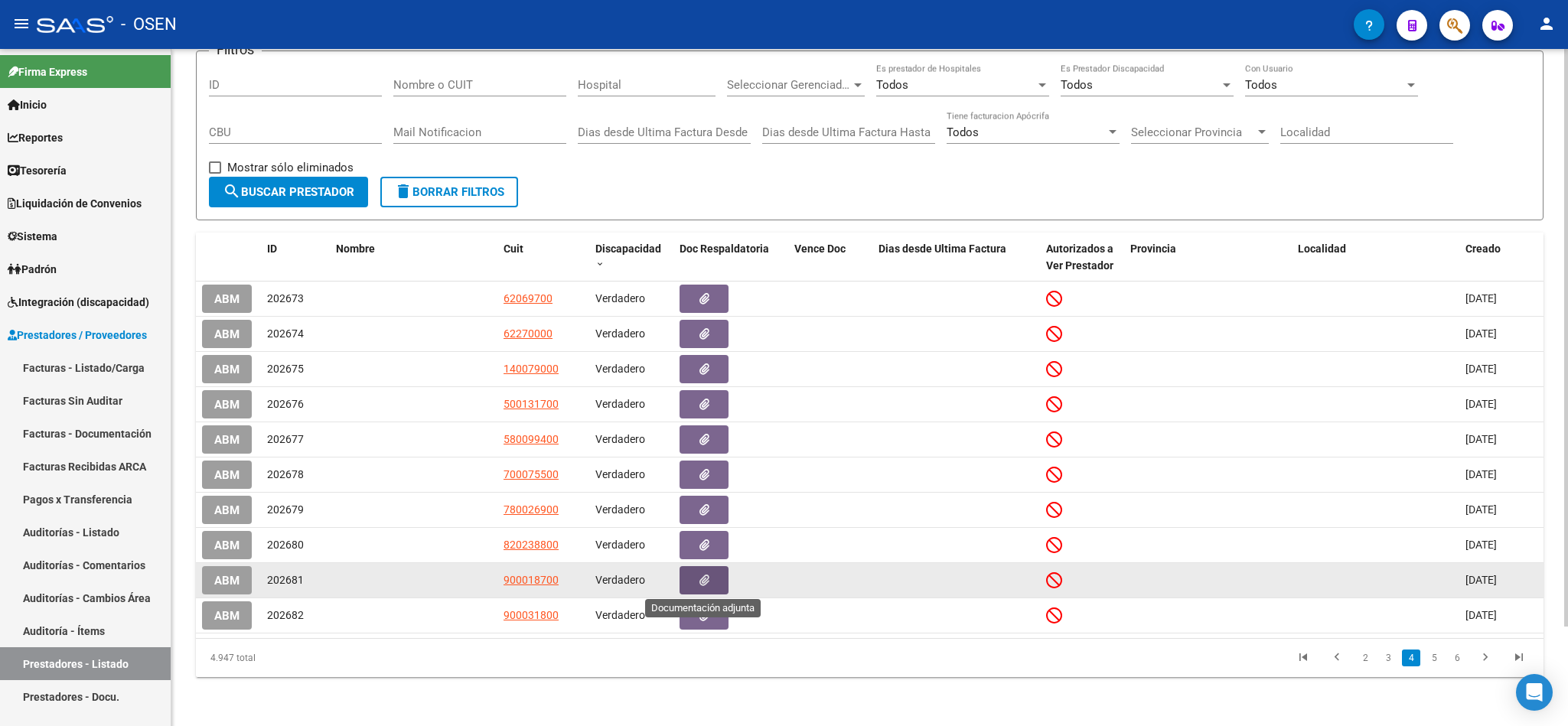
click at [710, 571] on button "button" at bounding box center [704, 580] width 49 height 29
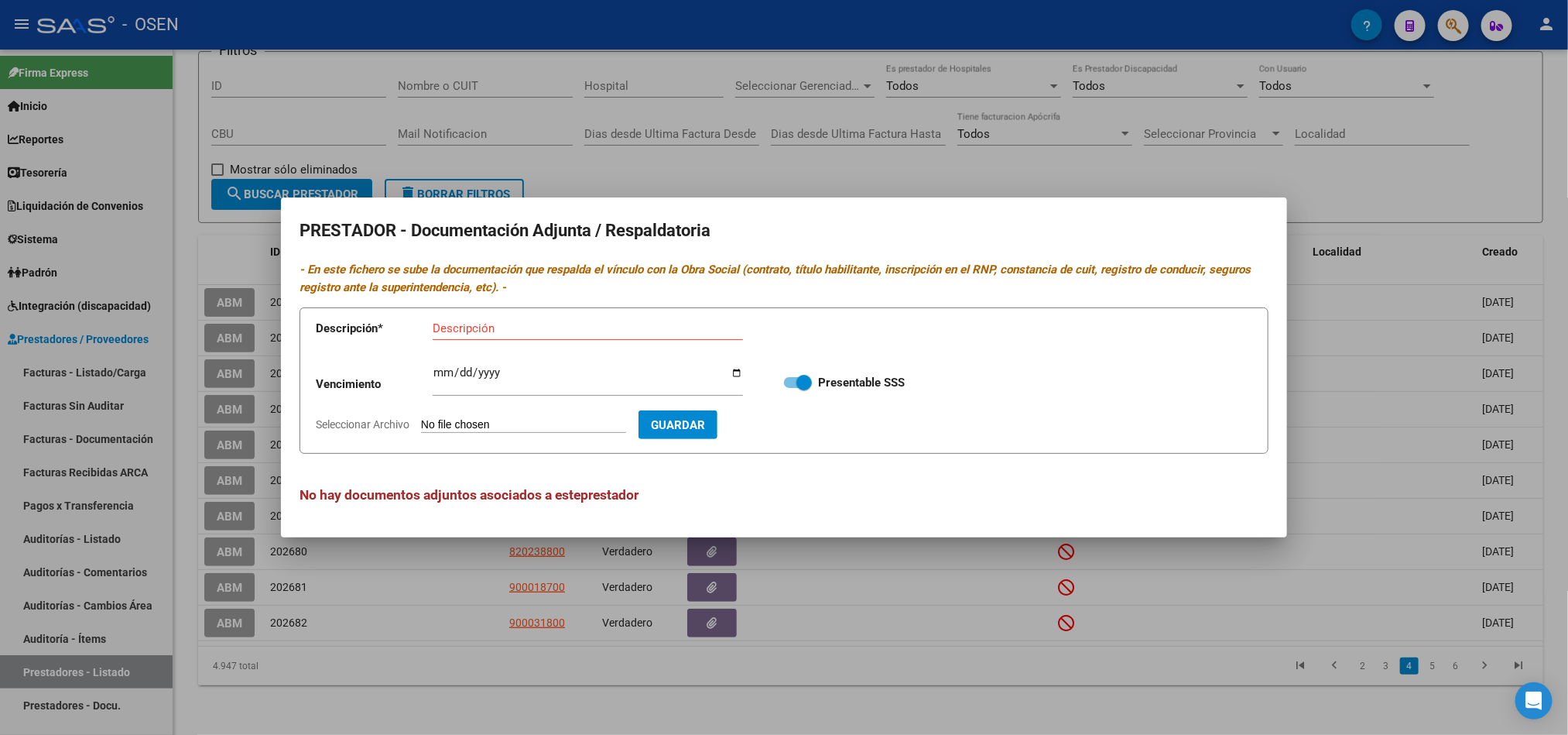
click at [953, 695] on div at bounding box center [784, 367] width 1568 height 735
